Goal: Task Accomplishment & Management: Complete application form

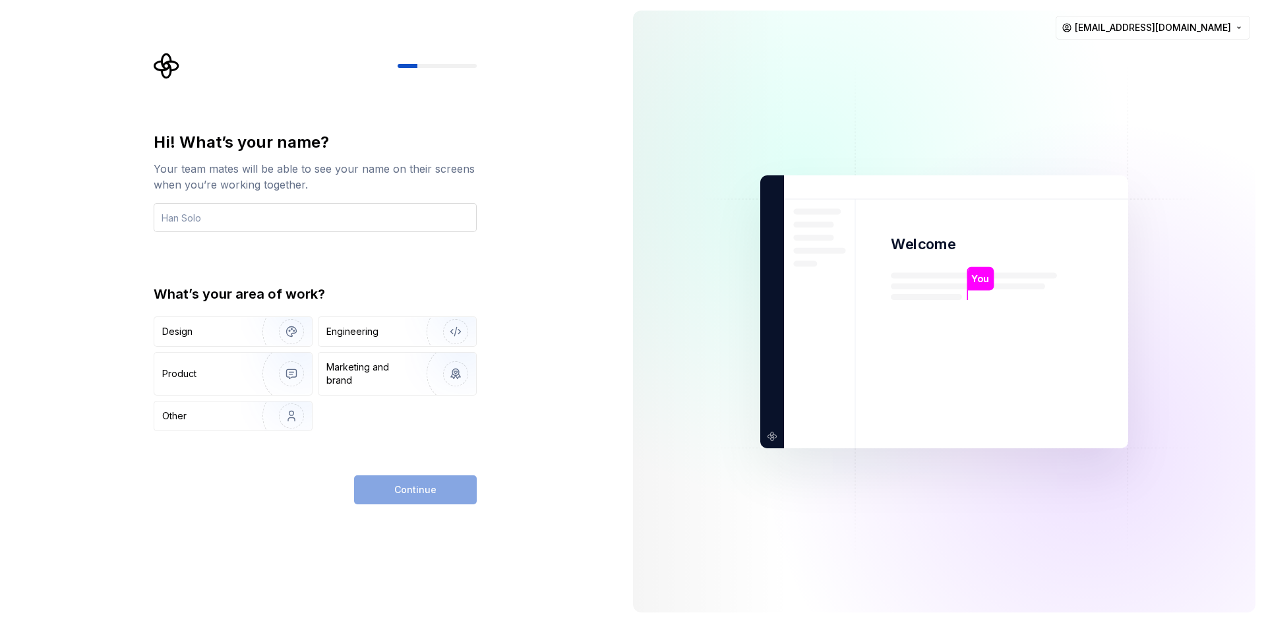
click at [384, 206] on input "text" at bounding box center [315, 217] width 323 height 29
type input "Ramazan"
click at [238, 324] on div "Design" at bounding box center [233, 331] width 158 height 29
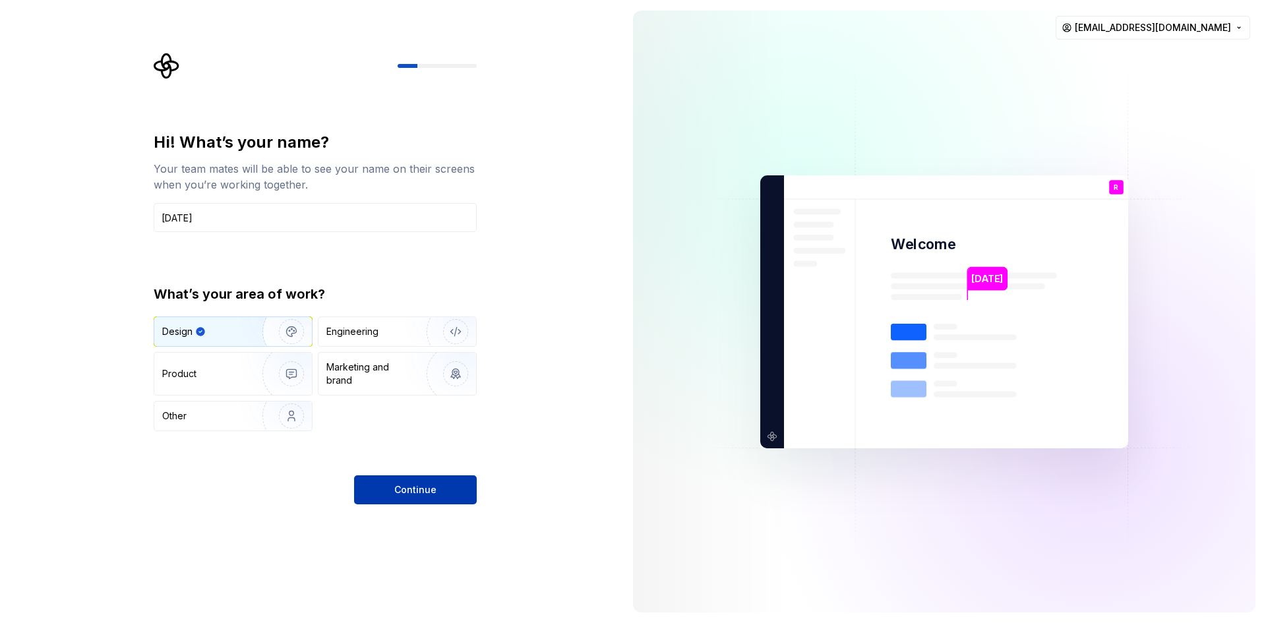
click at [404, 479] on button "Continue" at bounding box center [415, 489] width 123 height 29
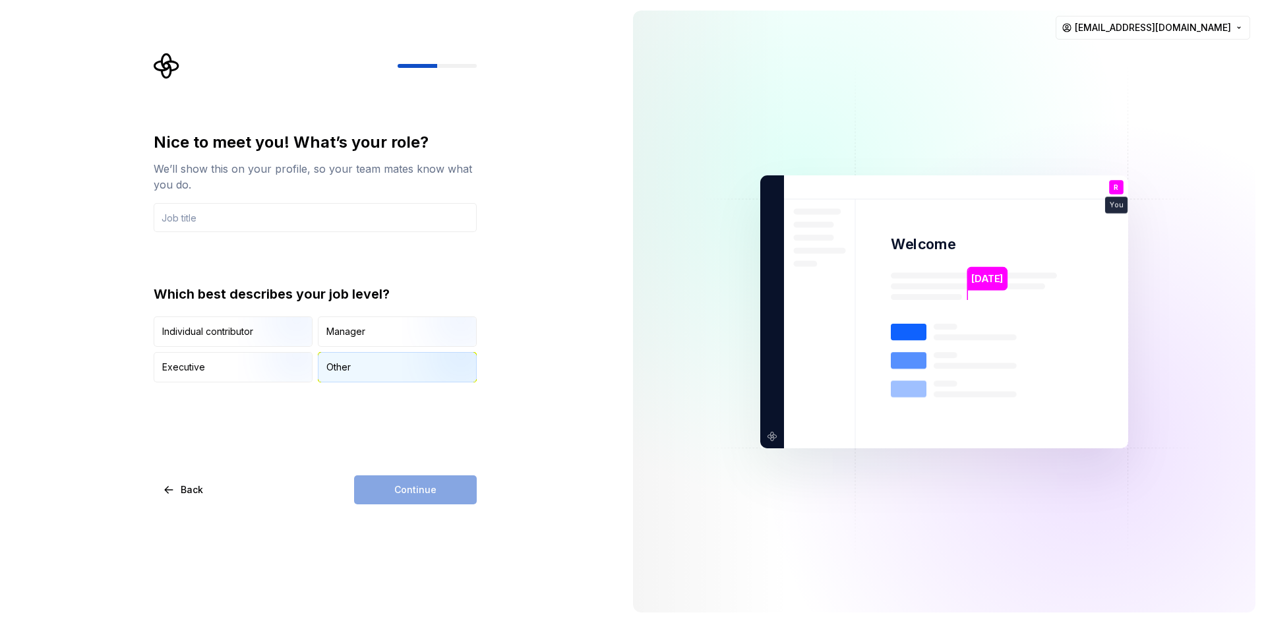
click at [363, 374] on div "Other" at bounding box center [398, 367] width 158 height 29
click at [317, 220] on input "text" at bounding box center [315, 217] width 323 height 29
type input "Digital Product Designer - Instructor"
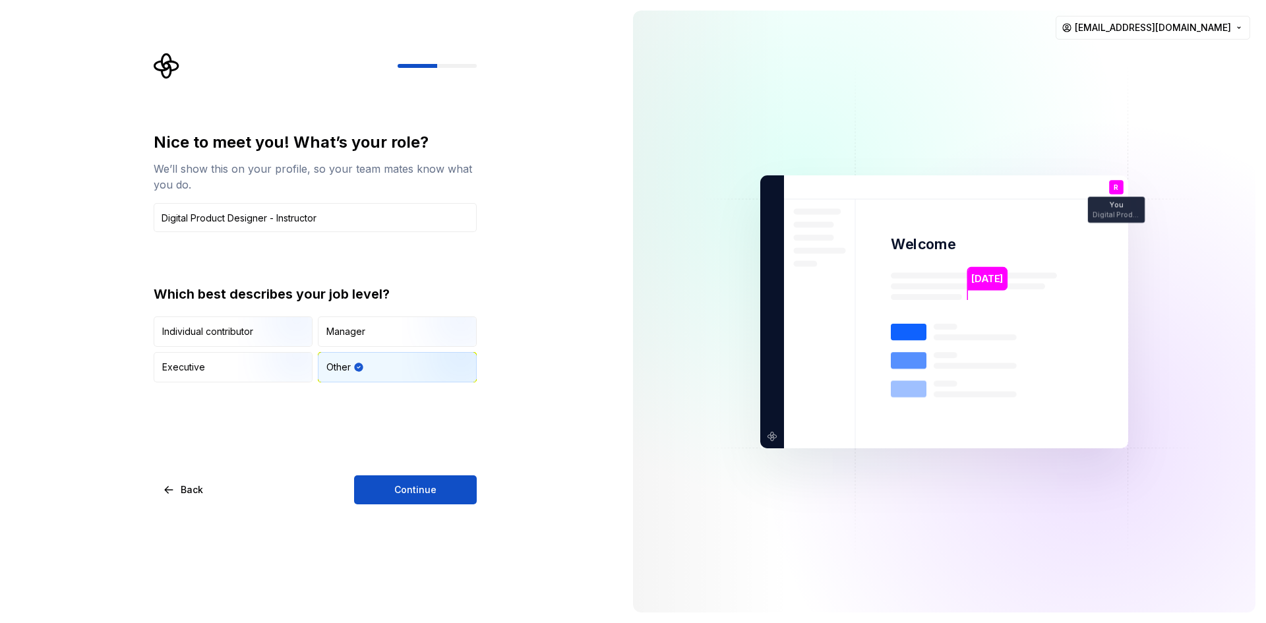
click at [514, 274] on div "Nice to meet you! What’s your role? We’ll show this on your profile, so your te…" at bounding box center [311, 311] width 623 height 623
click at [388, 217] on input "Digital Product Designer - Instructor" at bounding box center [315, 217] width 323 height 29
click at [536, 252] on div "Nice to meet you! What’s your role? We’ll show this on your profile, so your te…" at bounding box center [311, 311] width 623 height 623
click at [426, 480] on button "Continue" at bounding box center [415, 489] width 123 height 29
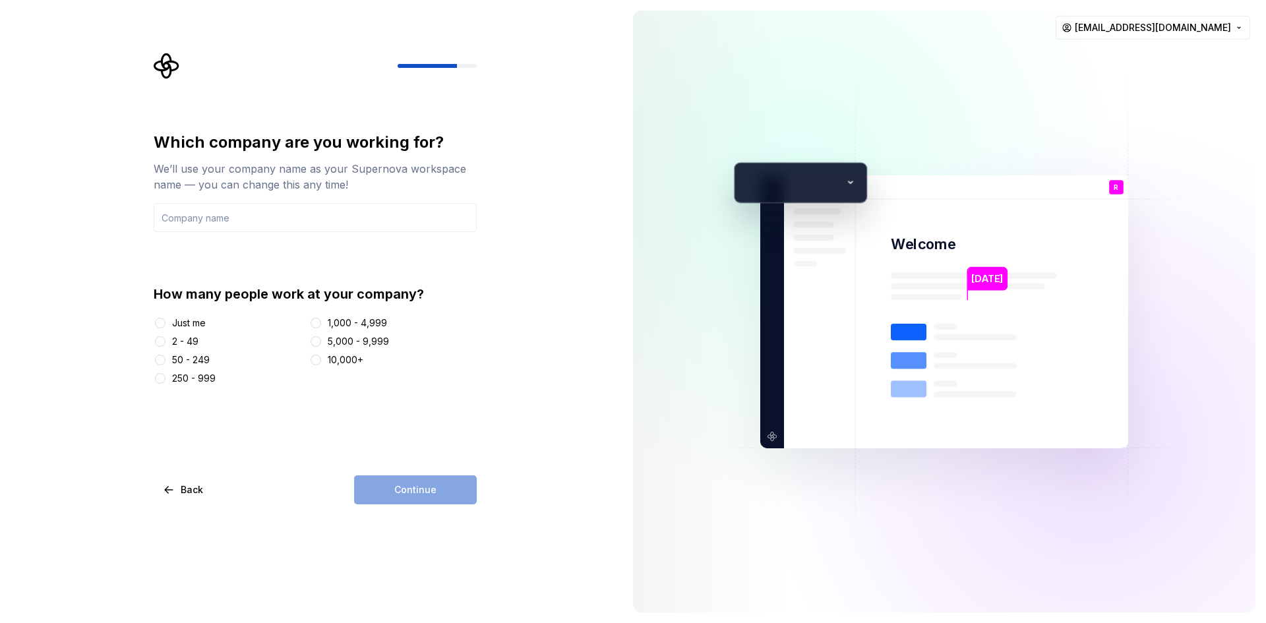
click at [199, 322] on div "Just me" at bounding box center [189, 323] width 34 height 13
click at [166, 322] on button "Just me" at bounding box center [160, 323] width 11 height 11
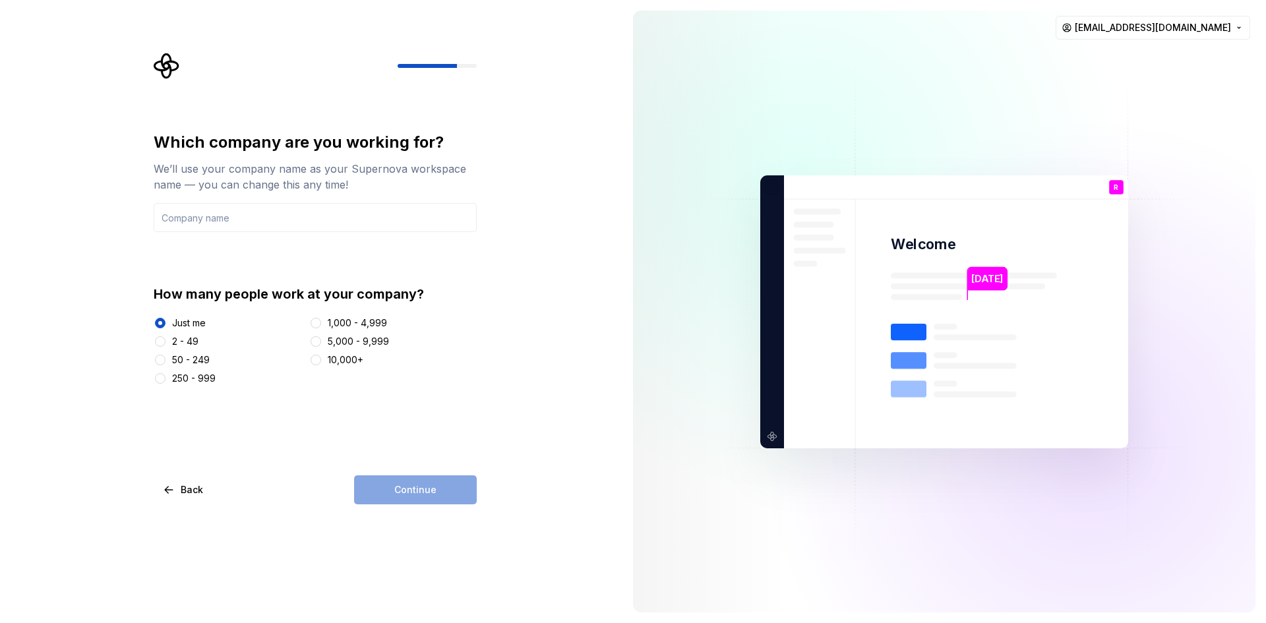
click at [422, 489] on div "Continue" at bounding box center [415, 489] width 123 height 29
click at [198, 338] on div "2 - 49" at bounding box center [185, 341] width 26 height 13
click at [166, 338] on button "2 - 49" at bounding box center [160, 341] width 11 height 11
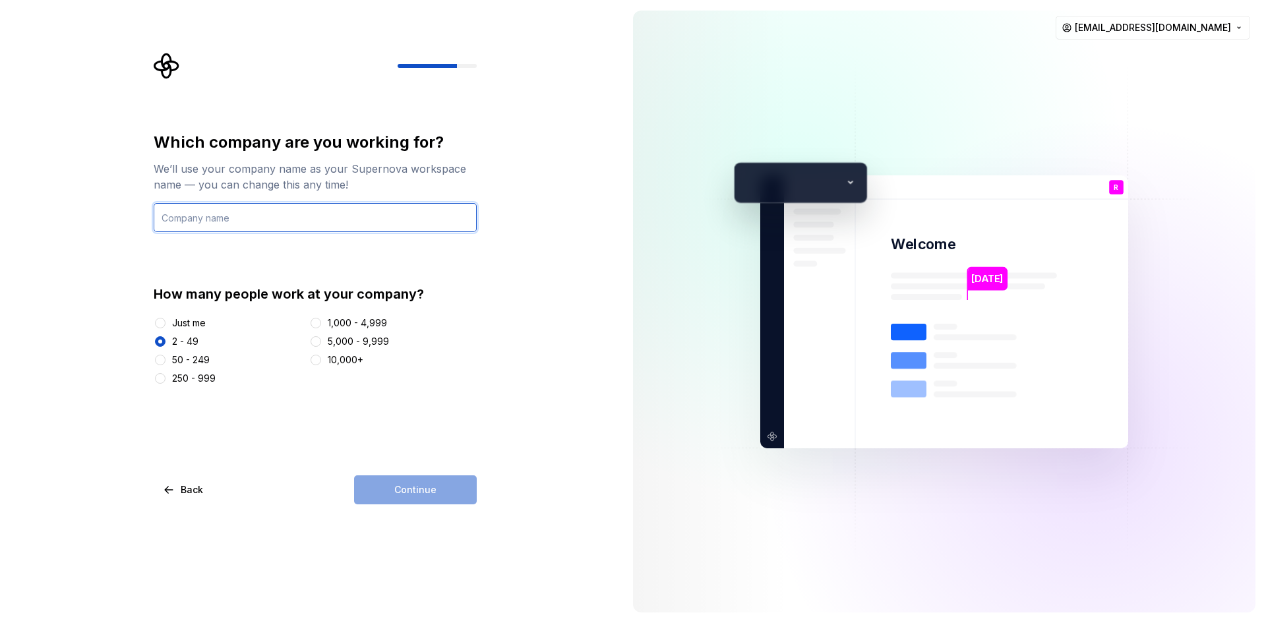
click at [222, 222] on input "text" at bounding box center [315, 217] width 323 height 29
type input "Ramazanguler"
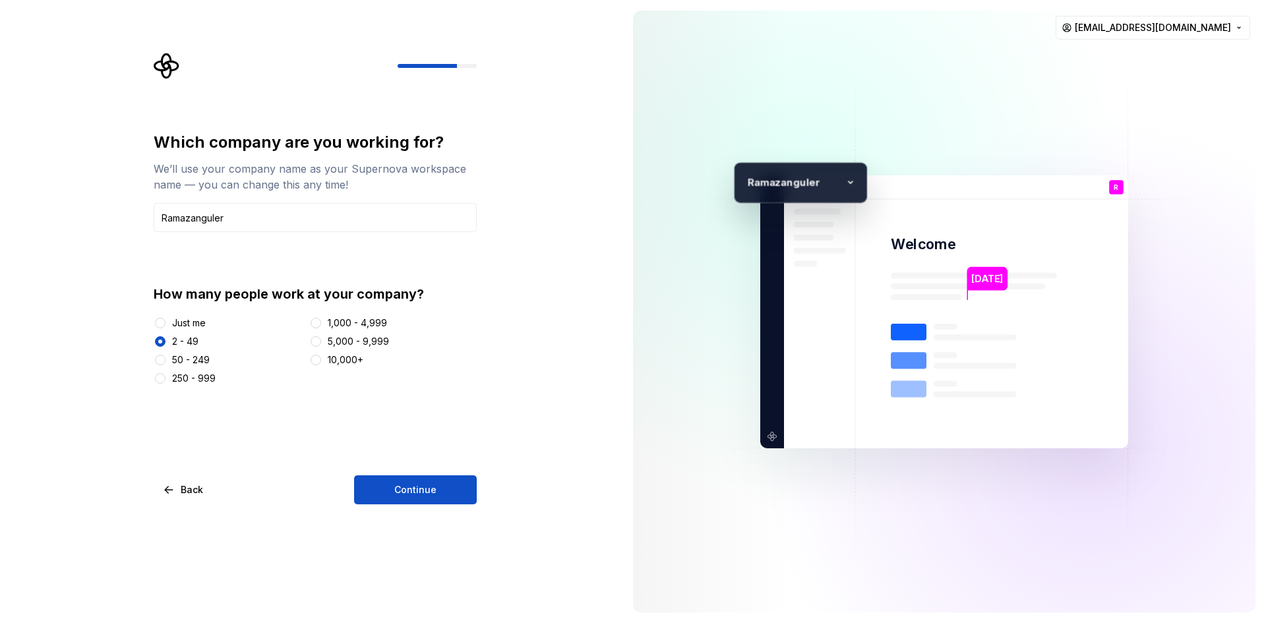
click at [176, 331] on div "Just me 2 - 49 50 - 249 250 - 999 1,000 - 4,999 5,000 - 9,999 10,000+" at bounding box center [315, 351] width 323 height 69
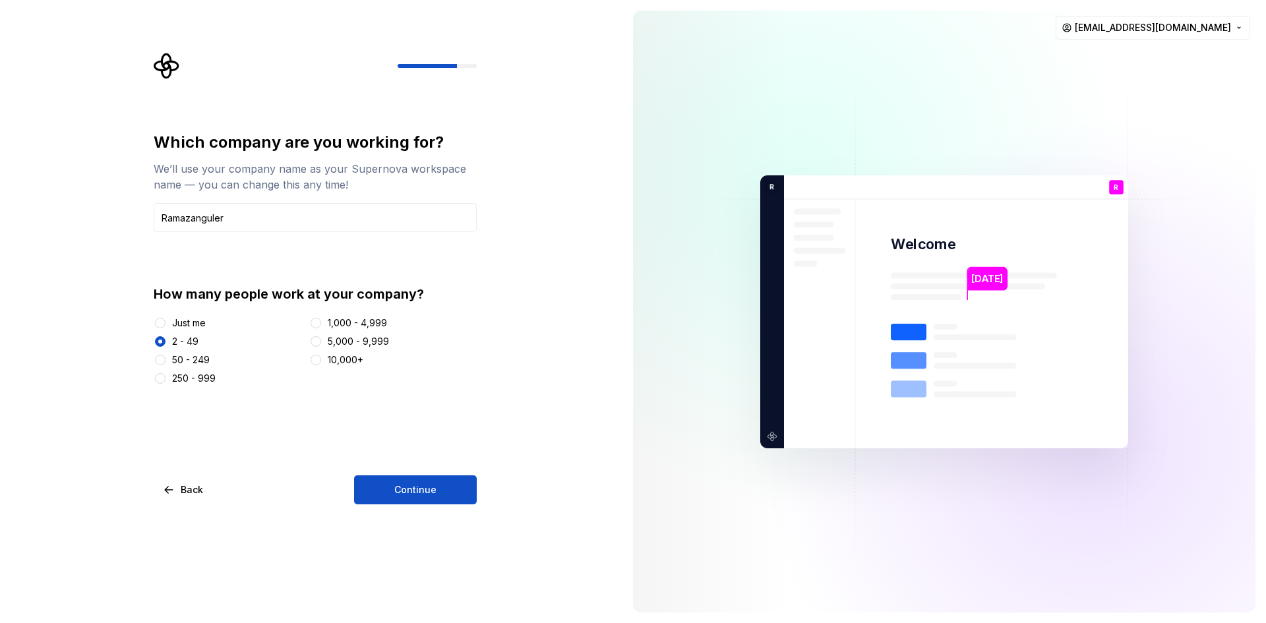
click at [177, 324] on div "Just me" at bounding box center [189, 323] width 34 height 13
click at [166, 324] on button "Just me" at bounding box center [160, 323] width 11 height 11
click at [446, 491] on button "Continue" at bounding box center [415, 489] width 123 height 29
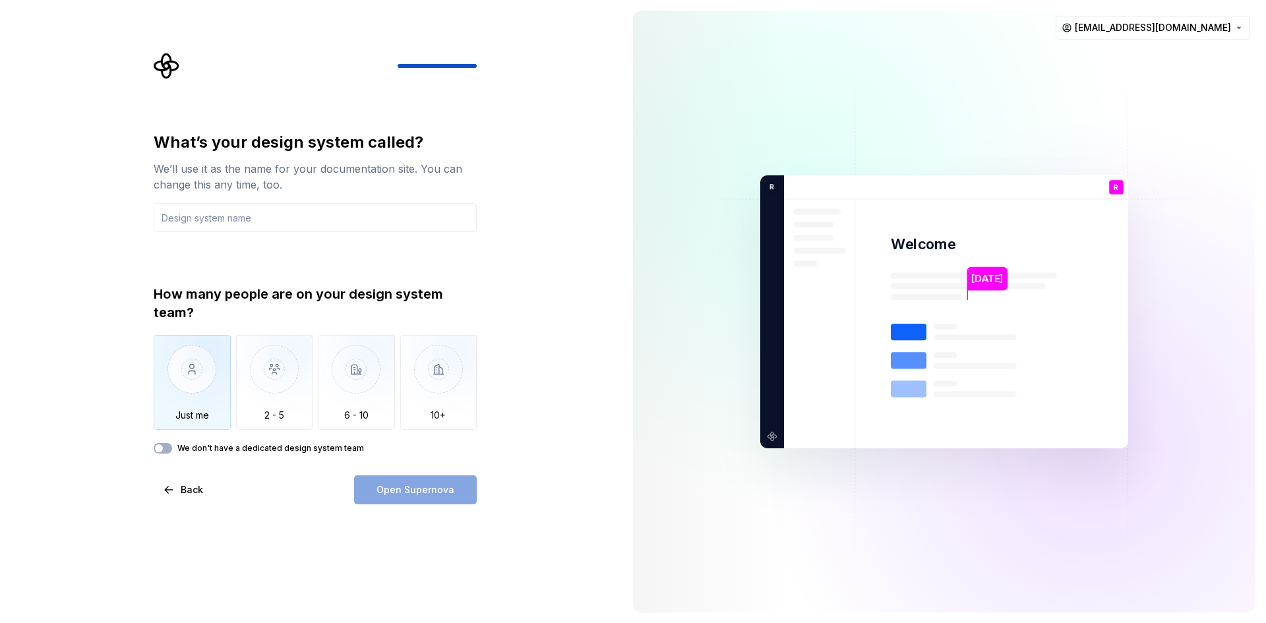
click at [179, 374] on img "button" at bounding box center [192, 379] width 77 height 88
drag, startPoint x: 378, startPoint y: 447, endPoint x: 180, endPoint y: 453, distance: 197.9
click at [180, 453] on div "We don't have a dedicated design system team" at bounding box center [315, 448] width 323 height 11
click at [171, 454] on div at bounding box center [171, 454] width 0 height 0
click at [272, 557] on div "What’s your design system called? We’ll use it as the name for your documentati…" at bounding box center [311, 311] width 623 height 623
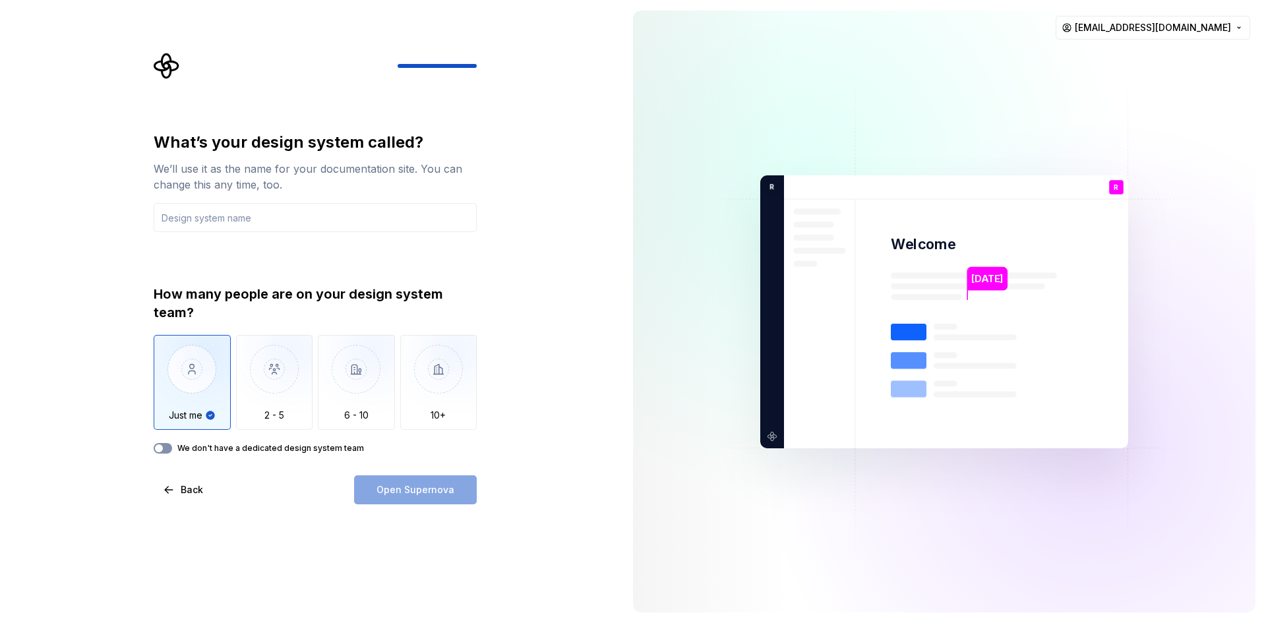
click at [168, 452] on button "We don't have a dedicated design system team" at bounding box center [163, 448] width 18 height 11
click at [168, 450] on span "button" at bounding box center [167, 448] width 8 height 8
click at [187, 397] on img "button" at bounding box center [192, 379] width 77 height 88
click at [269, 206] on input "text" at bounding box center [315, 217] width 323 height 29
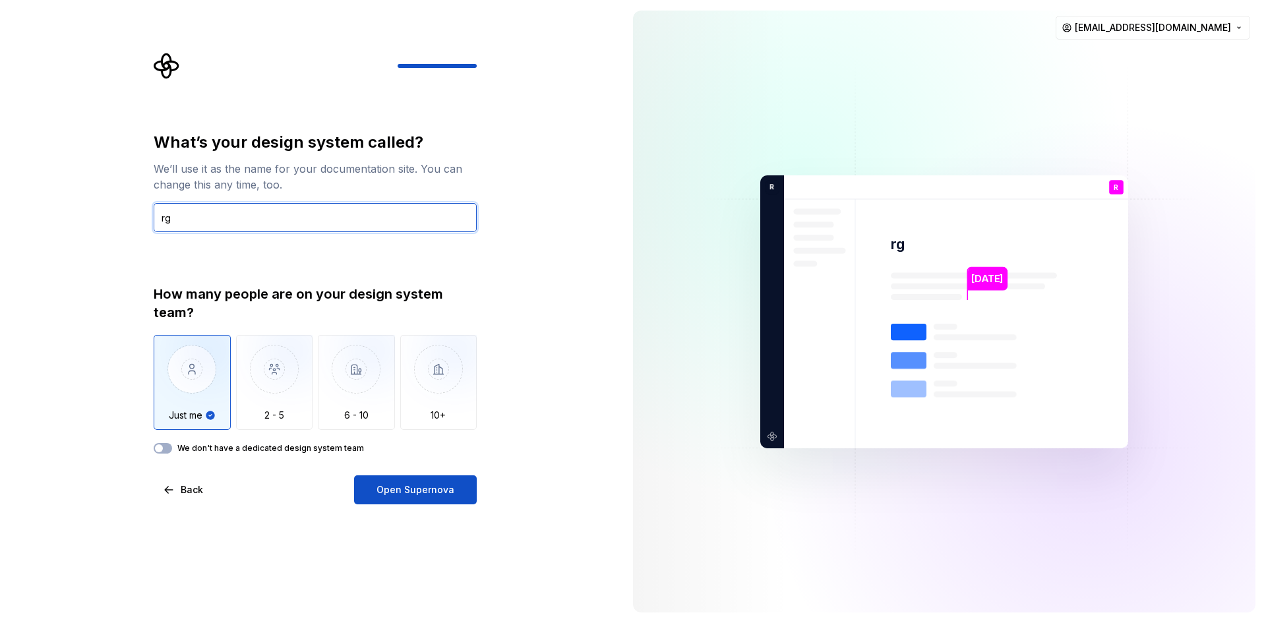
type input "r"
type input "RGDS"
click at [76, 262] on div "What’s your design system called? We’ll use it as the name for your documentati…" at bounding box center [311, 311] width 623 height 623
click at [166, 451] on button "We don't have a dedicated design system team" at bounding box center [163, 448] width 18 height 11
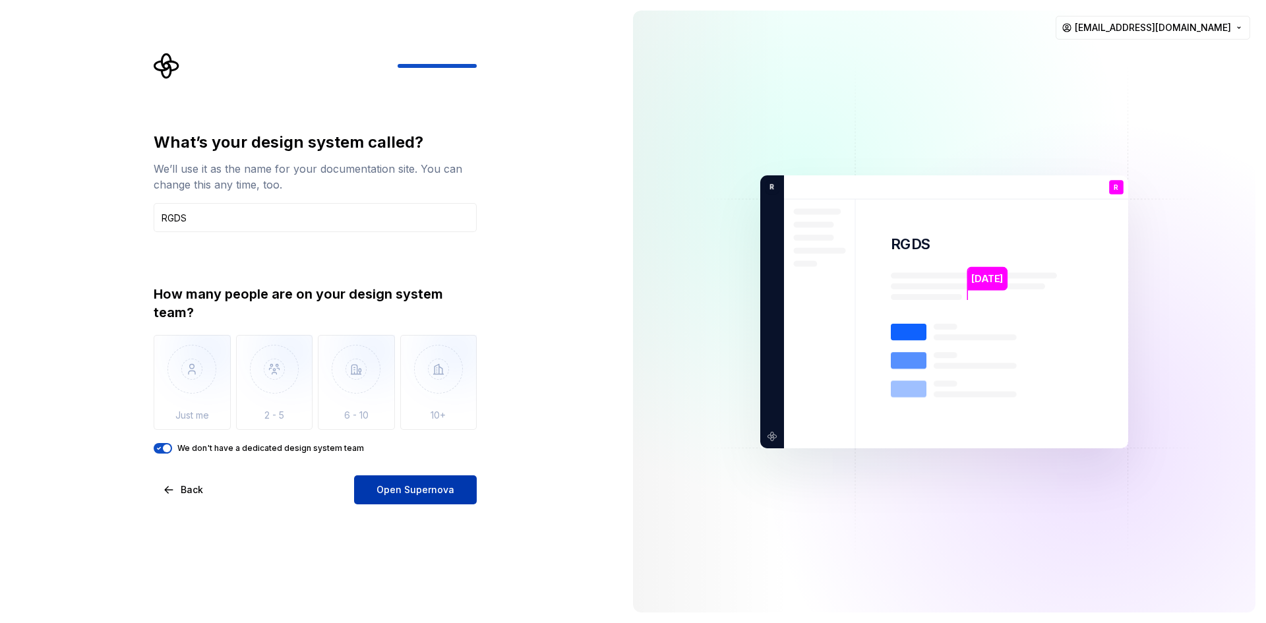
click at [401, 485] on span "Open Supernova" at bounding box center [416, 489] width 78 height 13
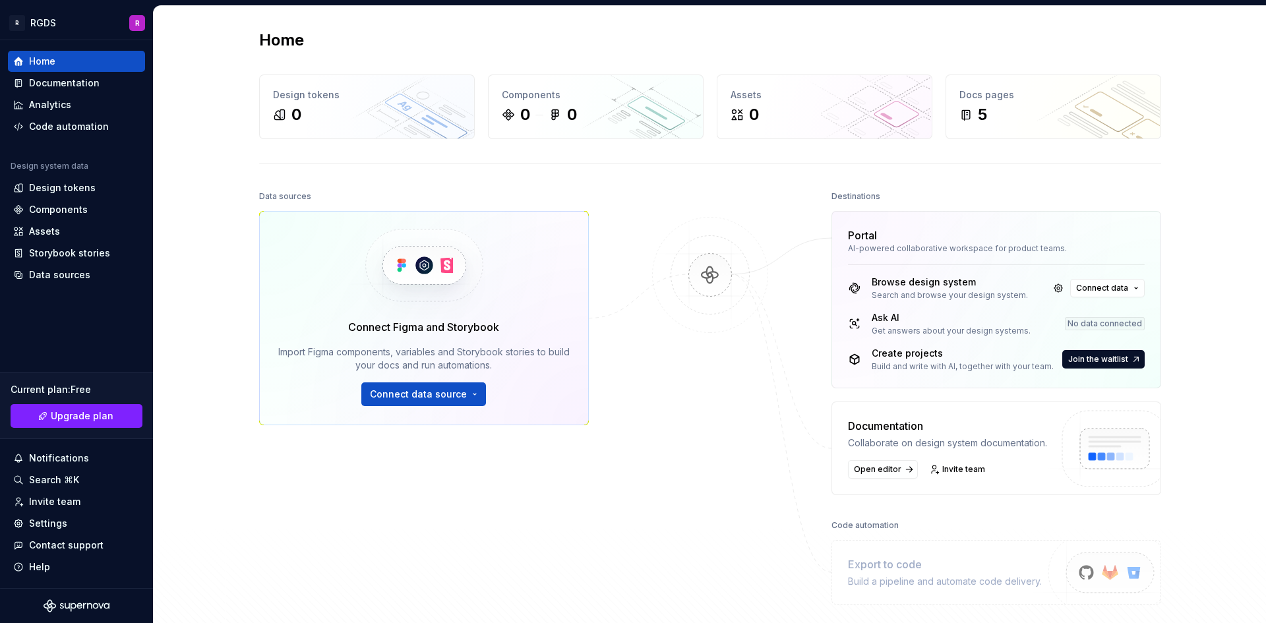
drag, startPoint x: 531, startPoint y: 39, endPoint x: 512, endPoint y: 36, distance: 18.8
click at [512, 36] on div "Home" at bounding box center [710, 40] width 902 height 21
click at [466, 408] on div "Connect Figma and Storybook Import Figma components, variables and Storybook st…" at bounding box center [424, 318] width 330 height 214
click at [465, 397] on button "Connect data source" at bounding box center [423, 394] width 125 height 24
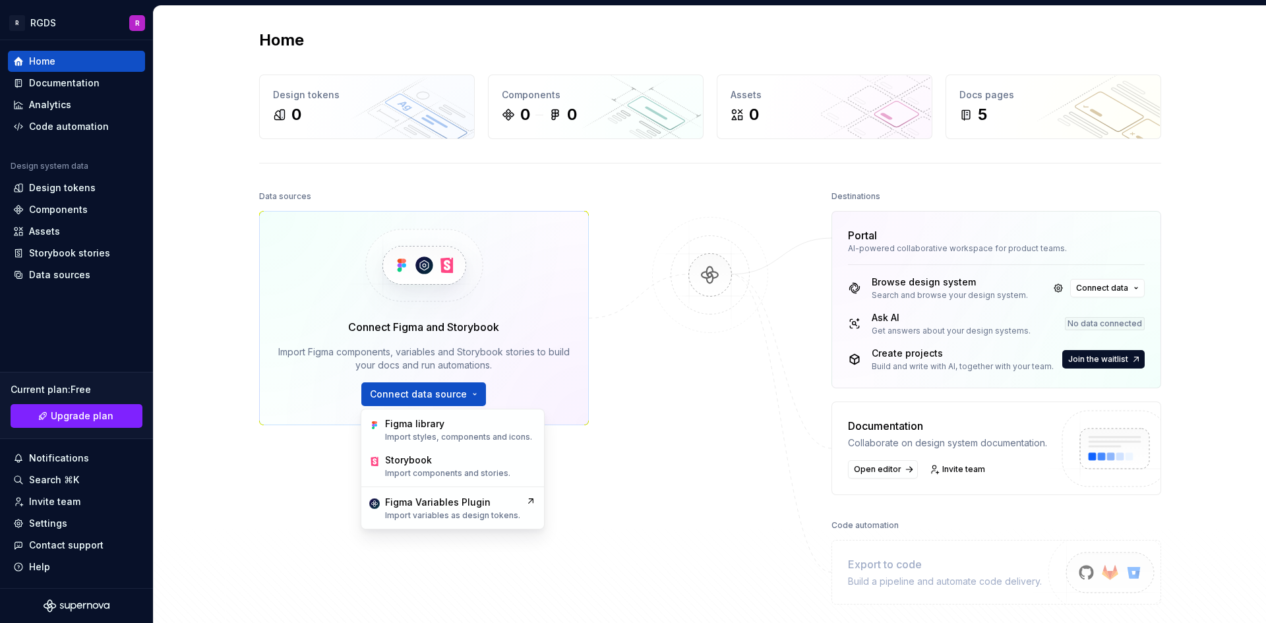
click at [659, 440] on div at bounding box center [710, 395] width 132 height 417
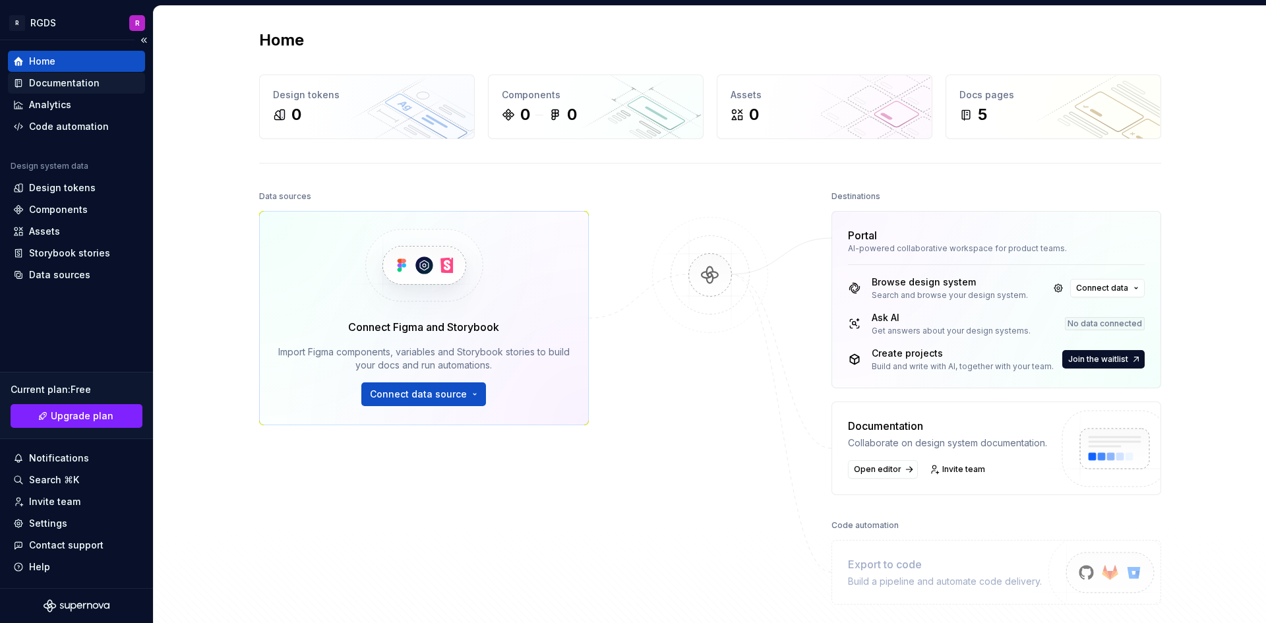
click at [76, 81] on div "Documentation" at bounding box center [64, 82] width 71 height 13
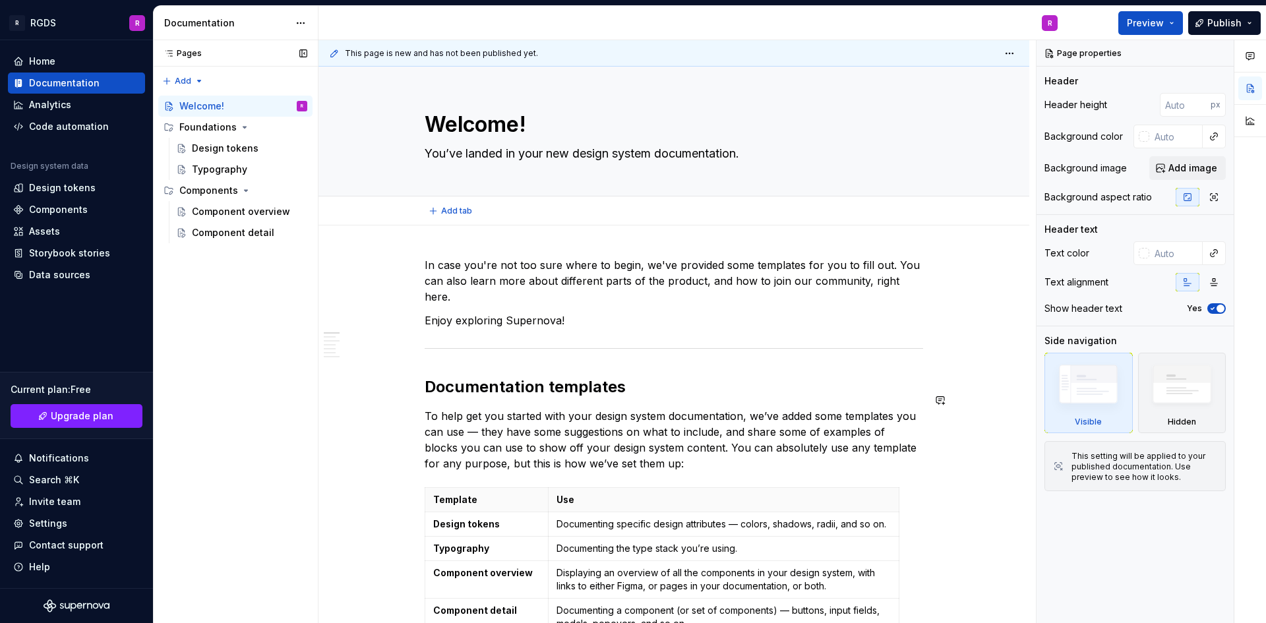
type textarea "*"
click at [69, 211] on div "Components" at bounding box center [58, 209] width 59 height 13
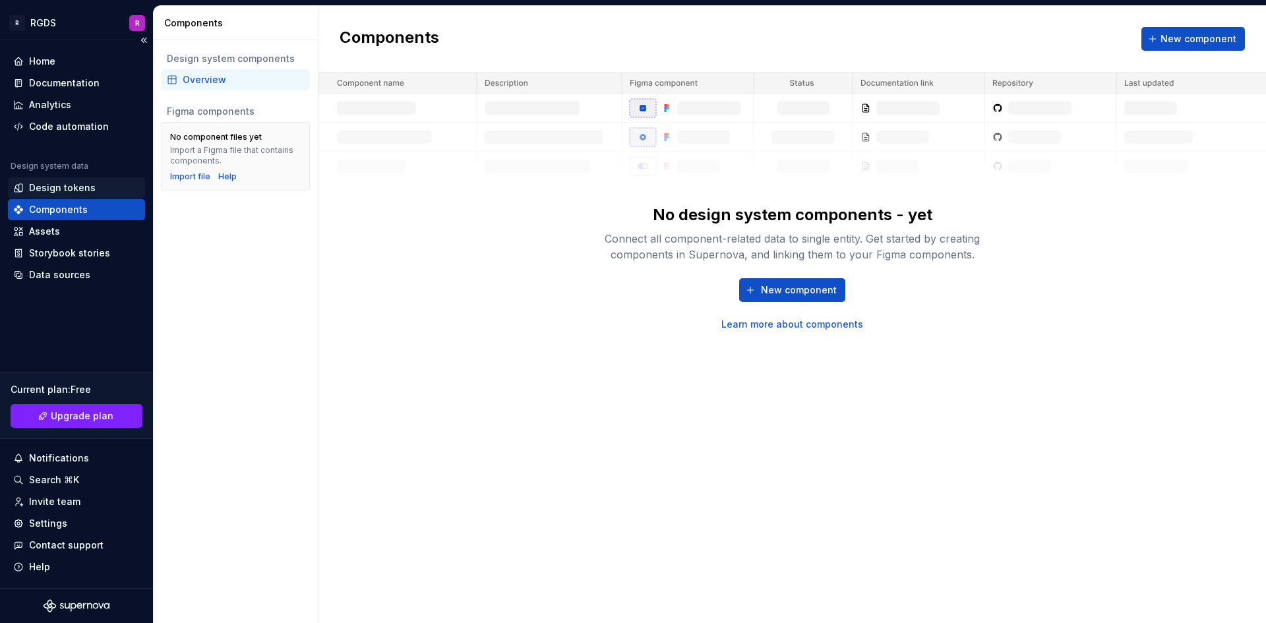
click at [71, 190] on div "Design tokens" at bounding box center [62, 187] width 67 height 13
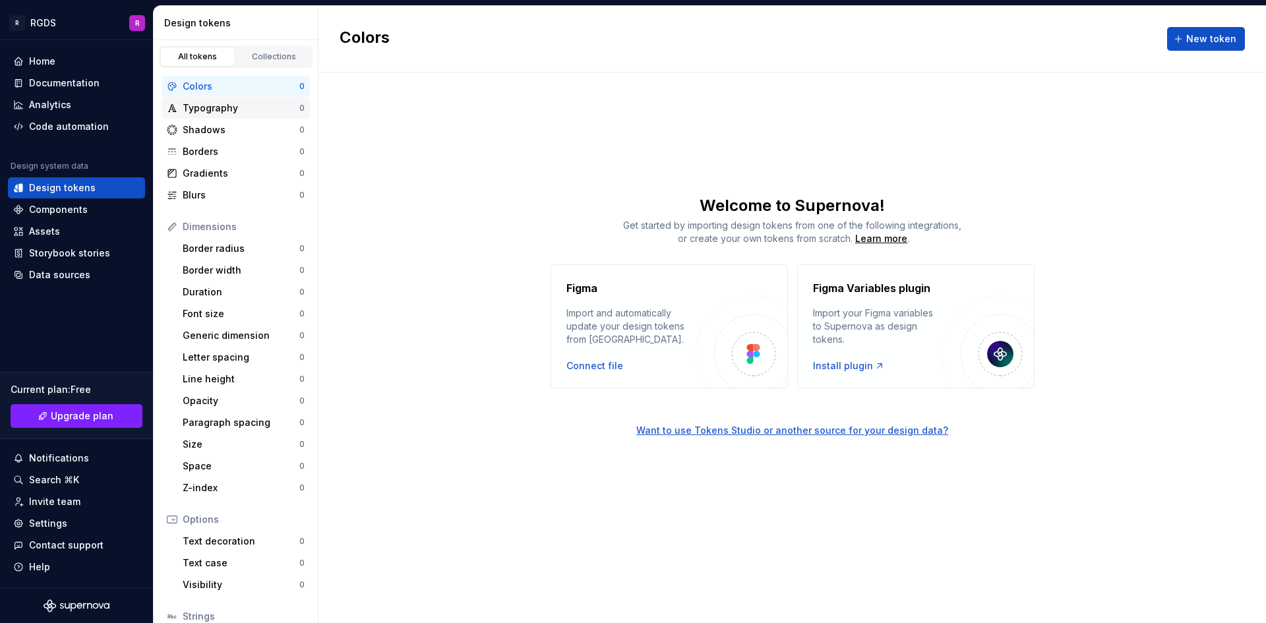
click at [218, 101] on div "Typography 0" at bounding box center [236, 108] width 148 height 21
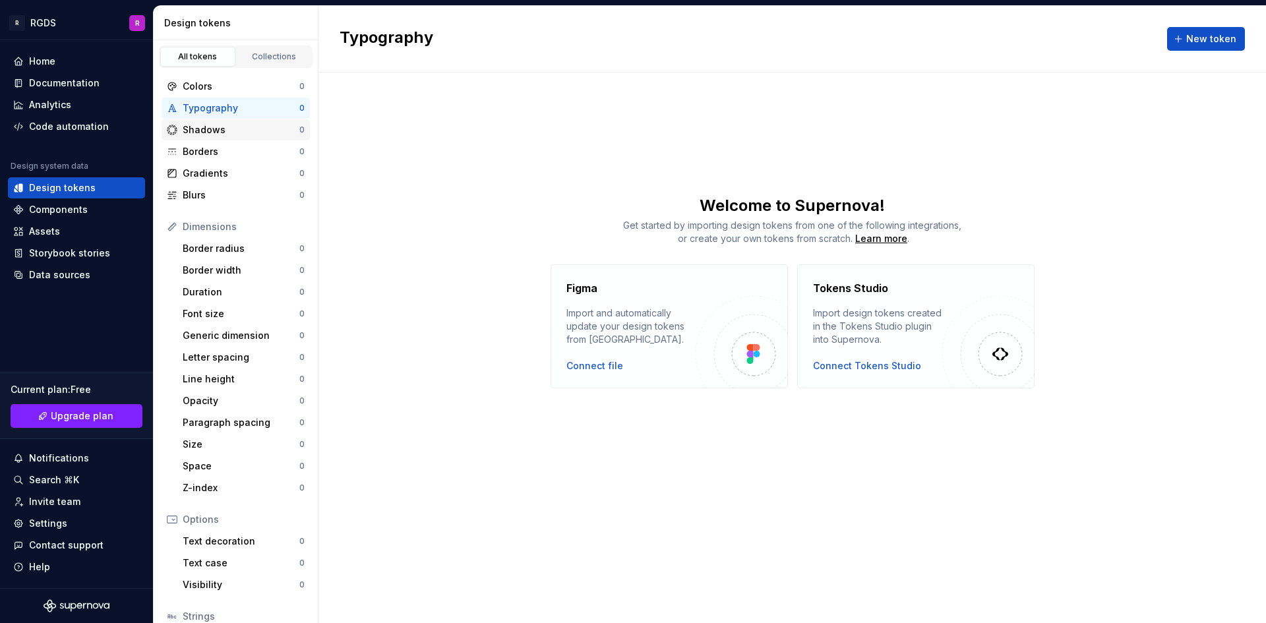
click at [213, 131] on div "Shadows" at bounding box center [241, 129] width 117 height 13
click at [257, 57] on div "Collections" at bounding box center [274, 56] width 66 height 11
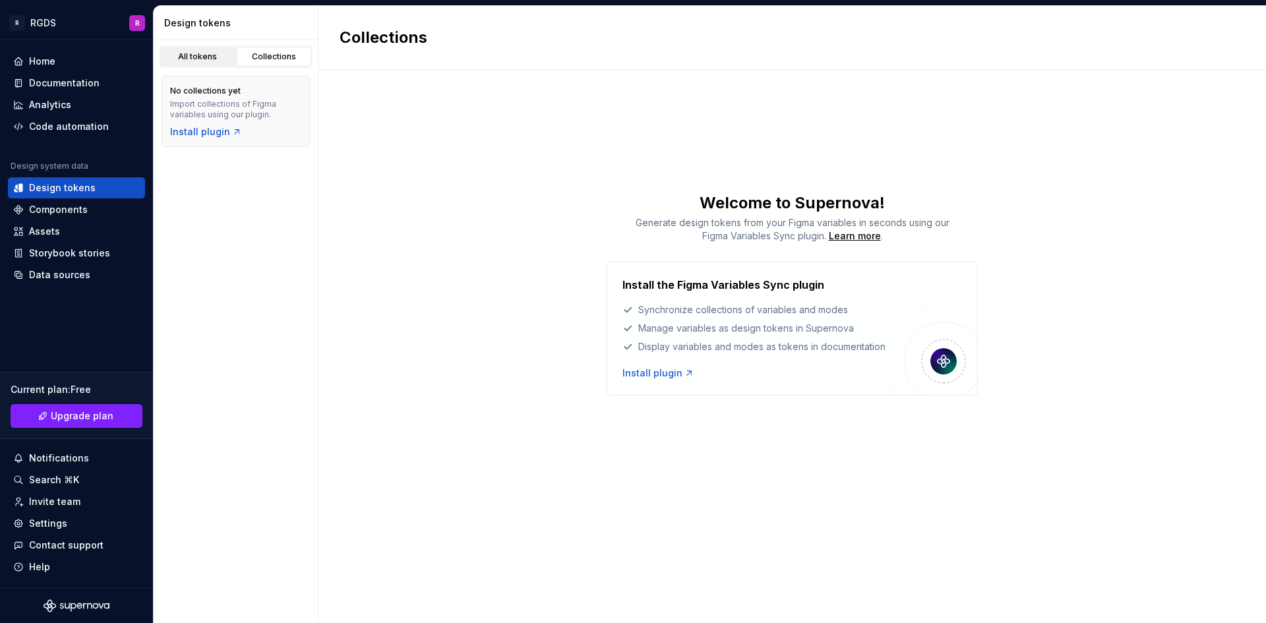
click at [197, 61] on div "All tokens" at bounding box center [198, 56] width 66 height 11
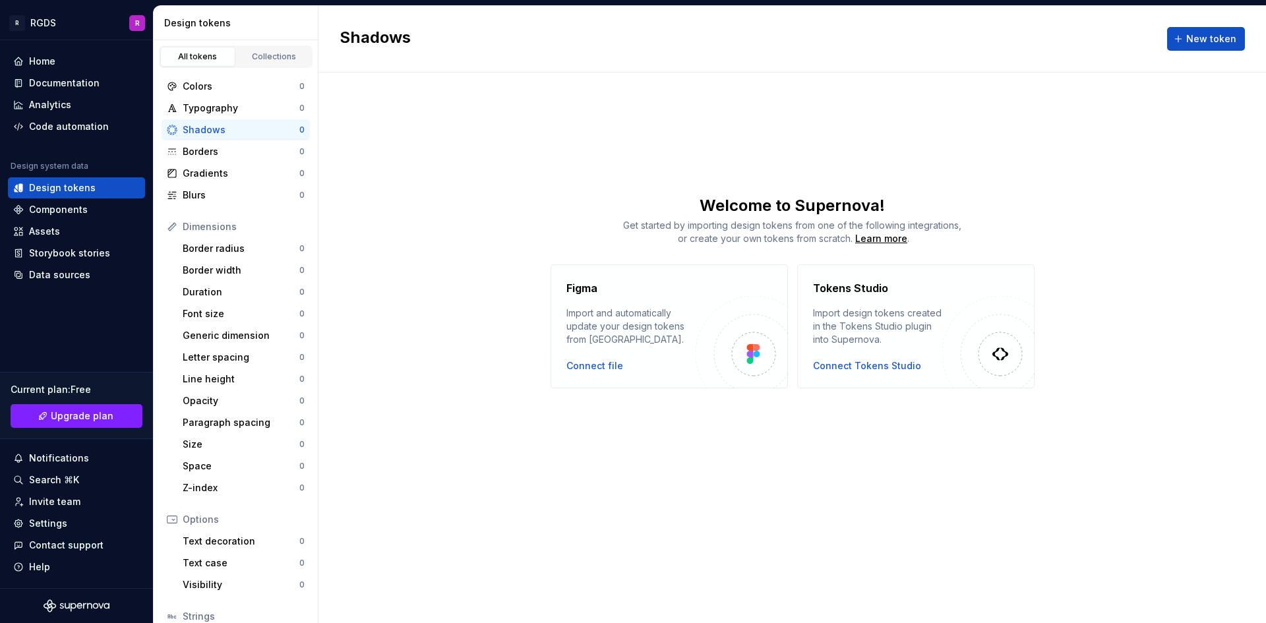
drag, startPoint x: 528, startPoint y: 162, endPoint x: 474, endPoint y: 144, distance: 56.1
click at [474, 144] on div "Shadows New token Welcome to Supernova! Get started by importing design tokens …" at bounding box center [793, 314] width 948 height 617
click at [61, 61] on div "Home" at bounding box center [76, 61] width 127 height 13
